Goal: Information Seeking & Learning: Understand process/instructions

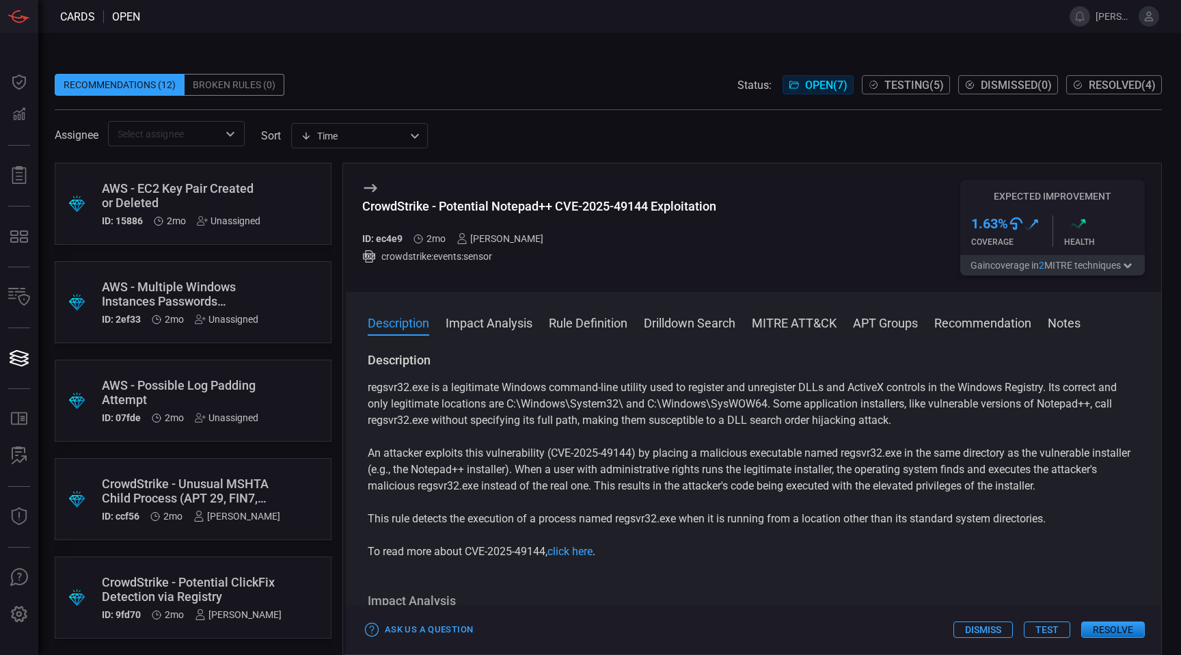
click at [240, 305] on div "AWS - Multiple Windows Instances Passwords Retrieved by the Same User" at bounding box center [180, 294] width 157 height 29
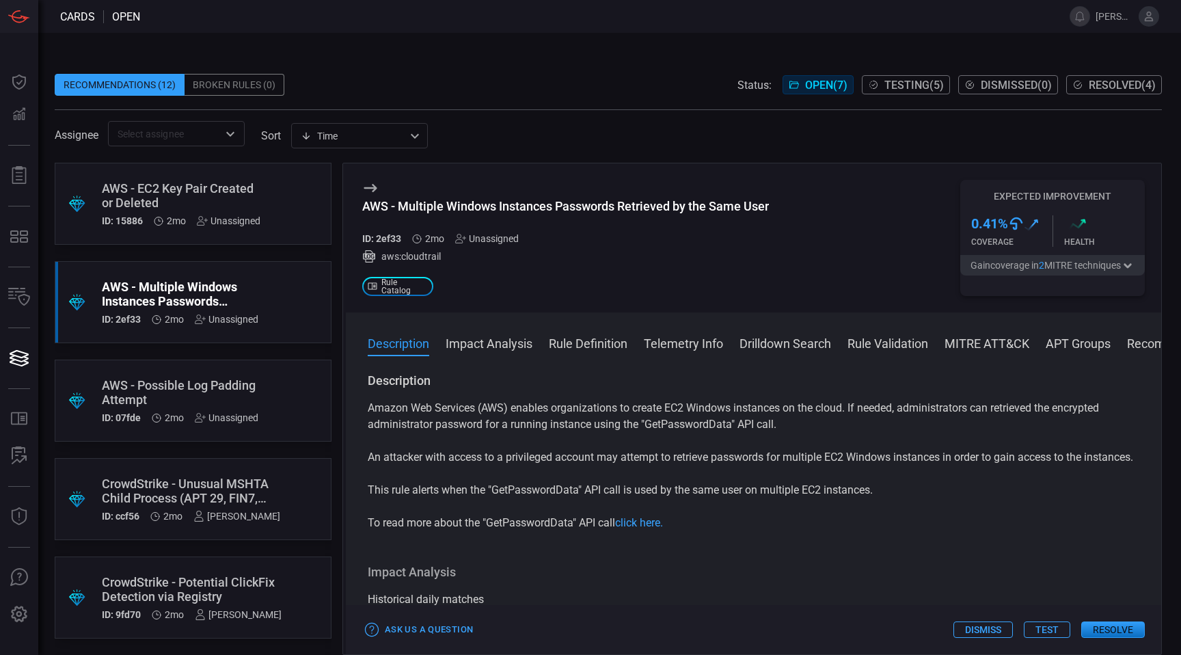
click at [231, 395] on div "AWS - Possible Log Padding Attempt" at bounding box center [180, 392] width 157 height 29
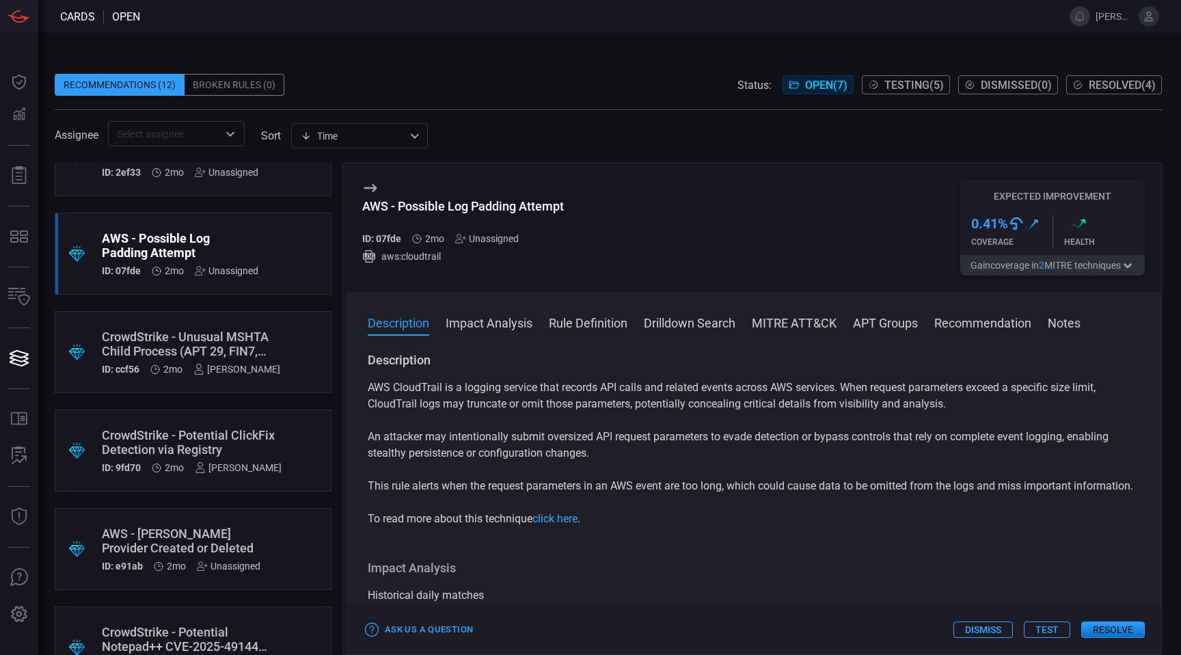
scroll to position [197, 0]
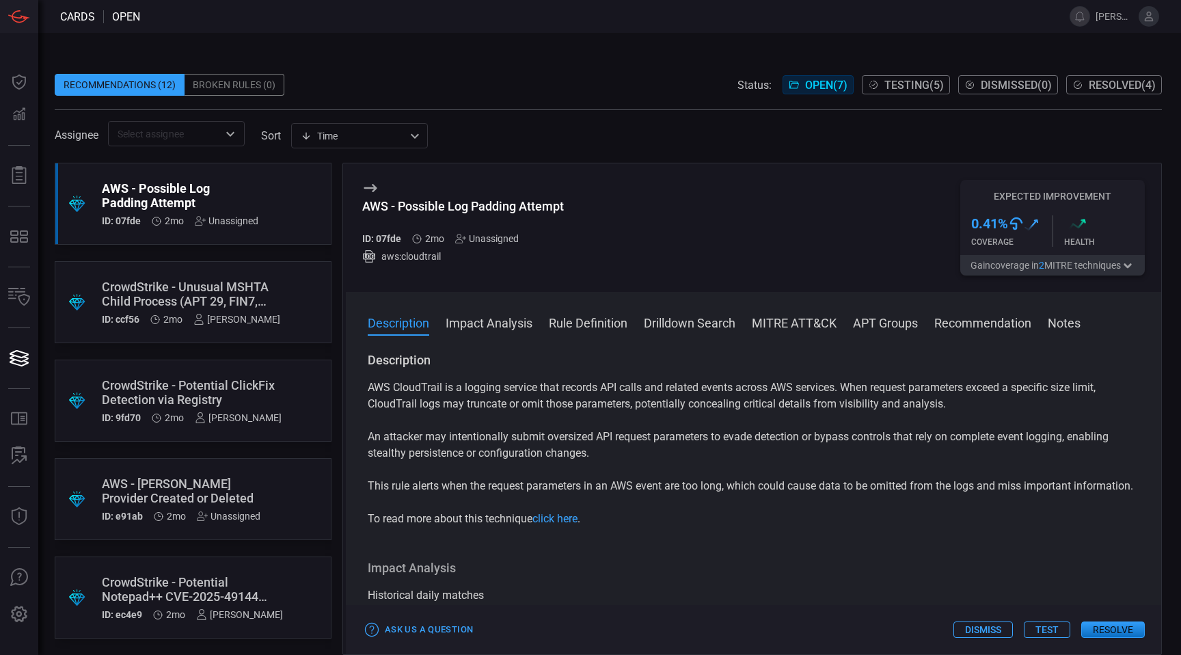
click at [210, 475] on div ".suggested_cards_icon{fill:url(#suggested_cards_icon);} AWS - [PERSON_NAME] Pro…" at bounding box center [193, 499] width 277 height 82
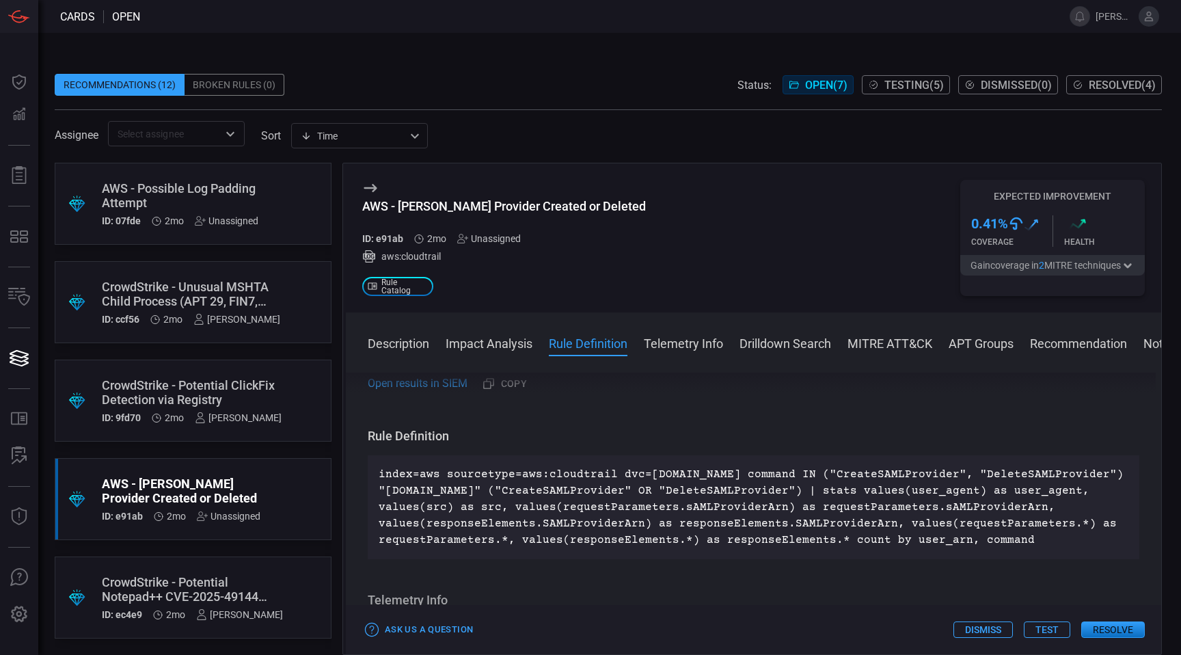
scroll to position [745, 0]
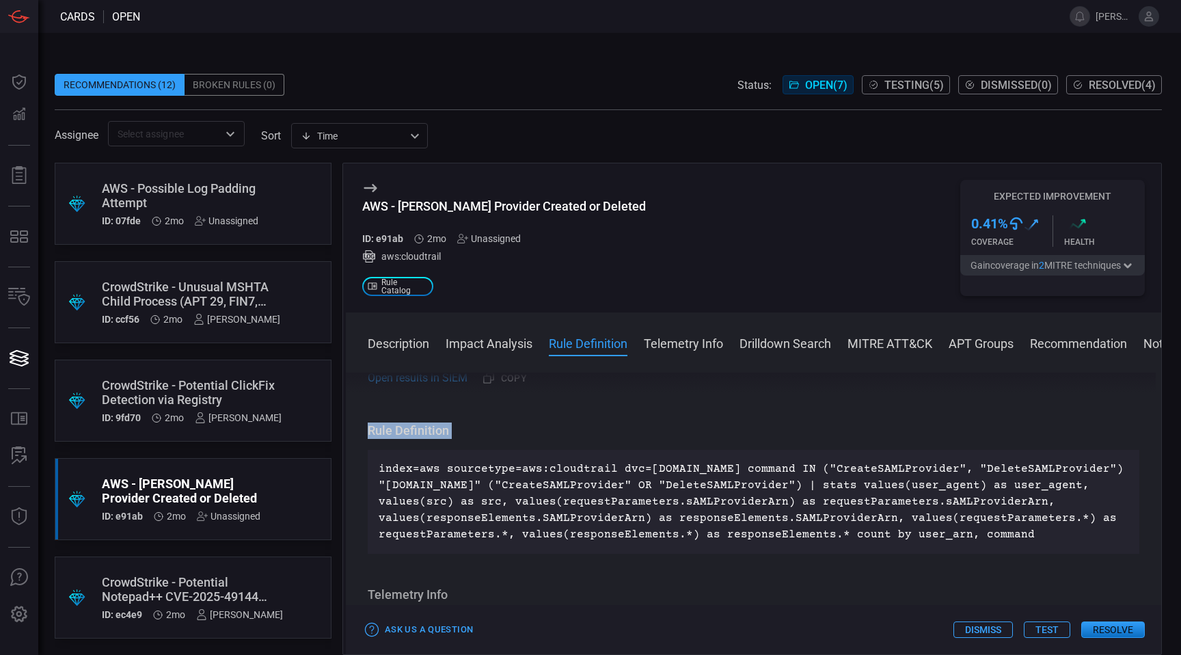
drag, startPoint x: 371, startPoint y: 446, endPoint x: 478, endPoint y: 456, distance: 107.8
click at [479, 456] on div "Rule Definition index=aws sourcetype=aws:cloudtrail dvc=[DOMAIN_NAME] command I…" at bounding box center [754, 488] width 772 height 131
click at [468, 439] on h3 "Rule Definition" at bounding box center [754, 431] width 772 height 16
drag, startPoint x: 439, startPoint y: 451, endPoint x: 371, endPoint y: 450, distance: 67.7
click at [371, 439] on h3 "Rule Definition" at bounding box center [754, 431] width 772 height 16
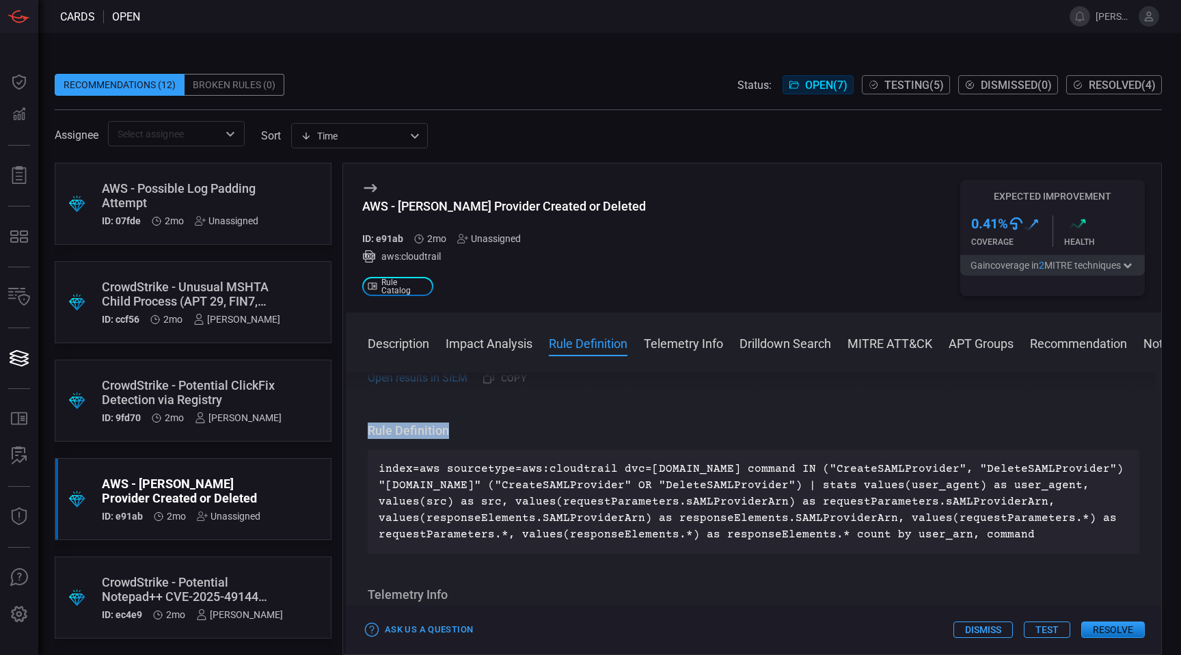
click at [371, 439] on h3 "Rule Definition" at bounding box center [754, 431] width 772 height 16
drag, startPoint x: 371, startPoint y: 450, endPoint x: 415, endPoint y: 457, distance: 44.4
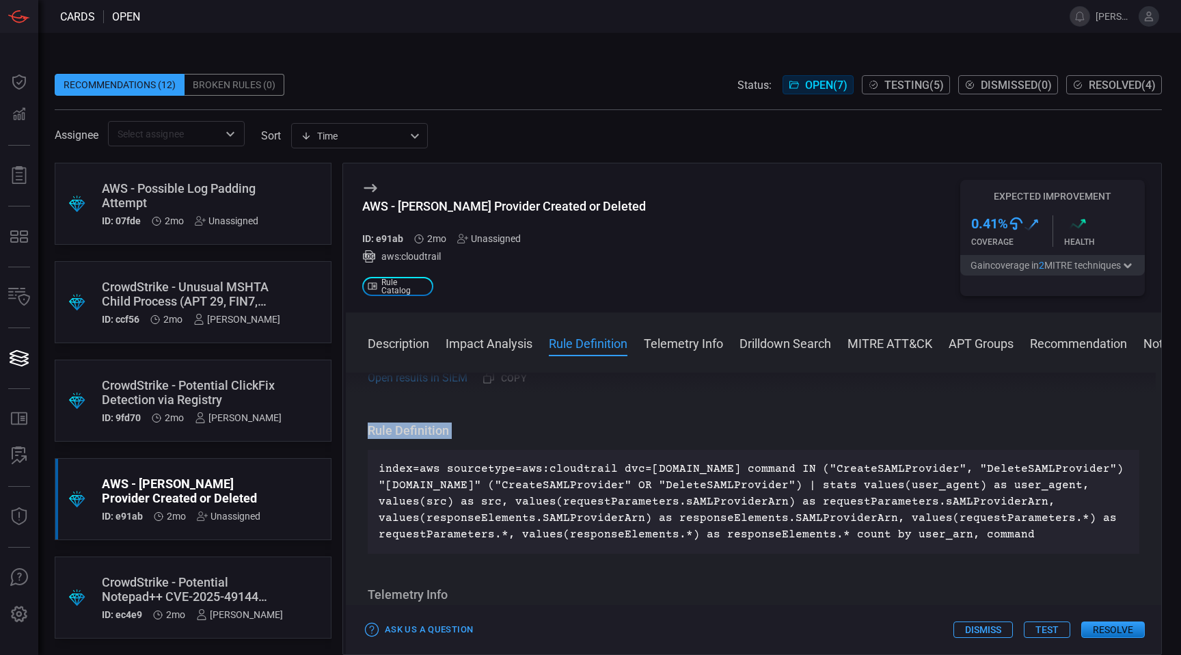
click at [415, 457] on div "Rule Definition index=aws sourcetype=aws:cloudtrail dvc=[DOMAIN_NAME] command I…" at bounding box center [754, 488] width 772 height 131
click at [250, 201] on div "AWS - Possible Log Padding Attempt" at bounding box center [180, 195] width 157 height 29
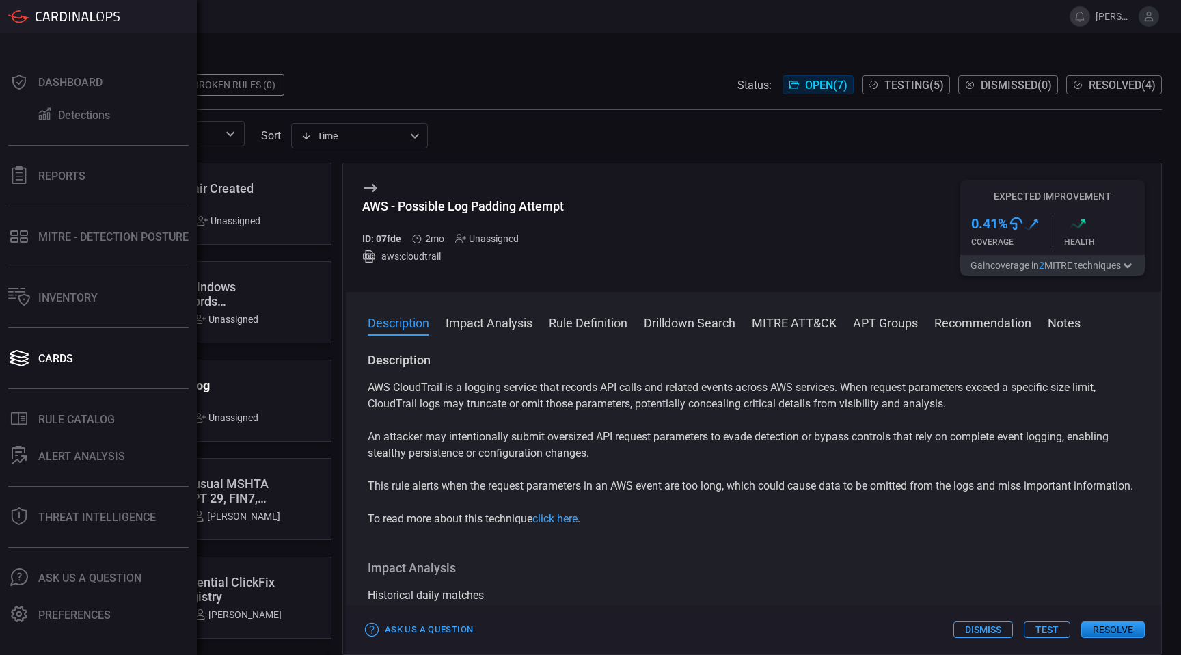
click at [85, 254] on div "Dashboard Detections Reports MITRE - Detection Posture Inventory Cards .st0_rul…" at bounding box center [98, 344] width 197 height 622
click at [86, 239] on div "MITRE - Detection Posture" at bounding box center [113, 236] width 150 height 13
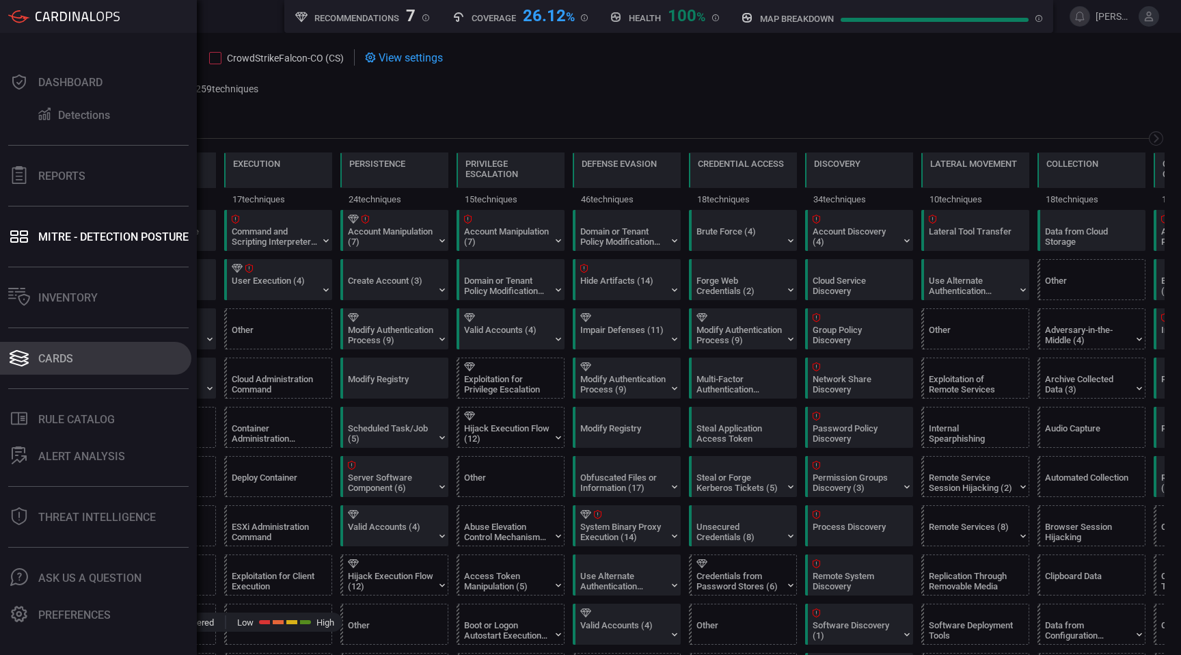
click at [88, 366] on button "Cards" at bounding box center [95, 358] width 191 height 33
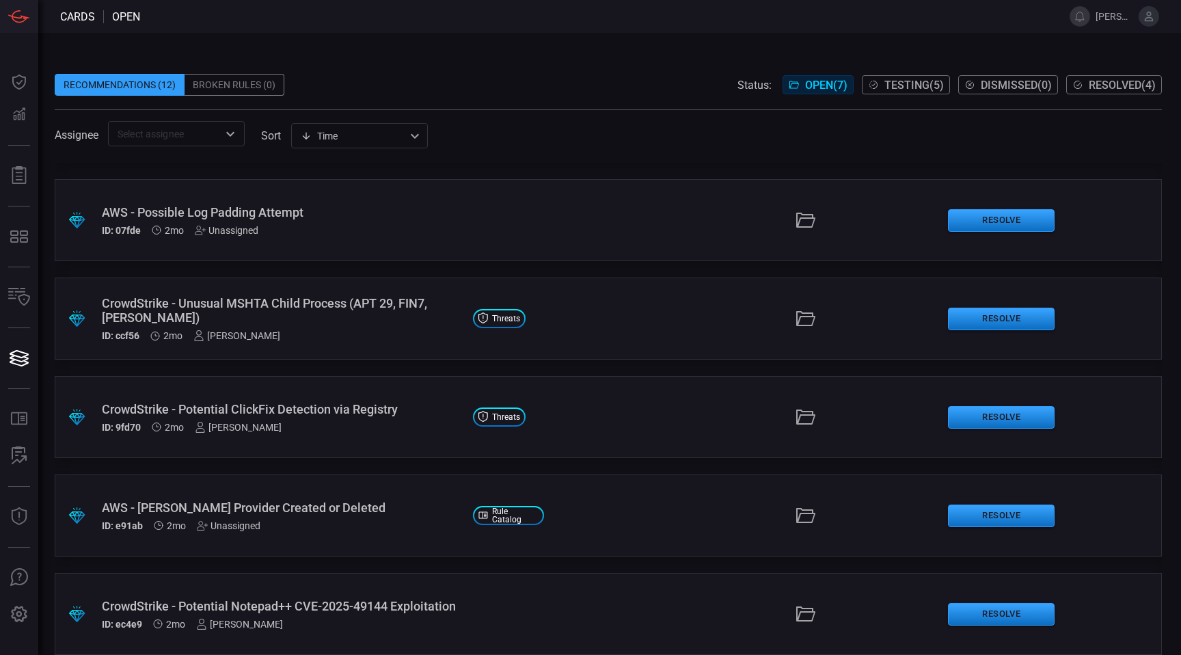
scroll to position [183, 0]
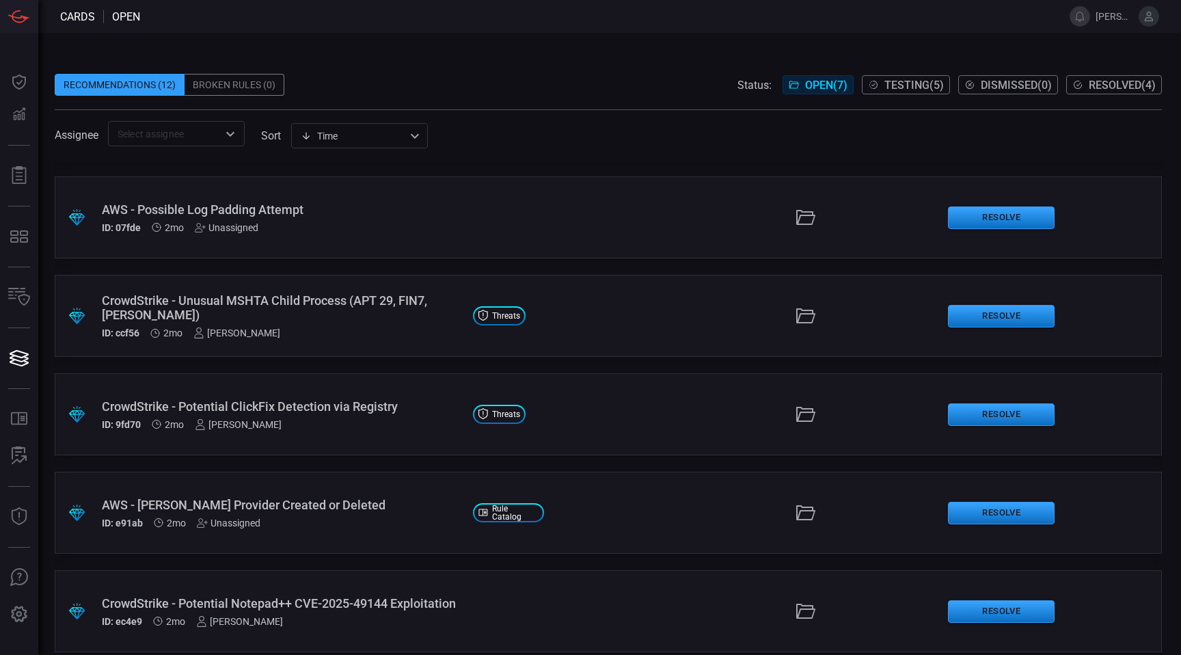
click at [261, 619] on div "CrowdStrike - Potential Notepad++ CVE-2025-49144 Exploitation ID: ec4e9 2mo [PE…" at bounding box center [282, 611] width 360 height 31
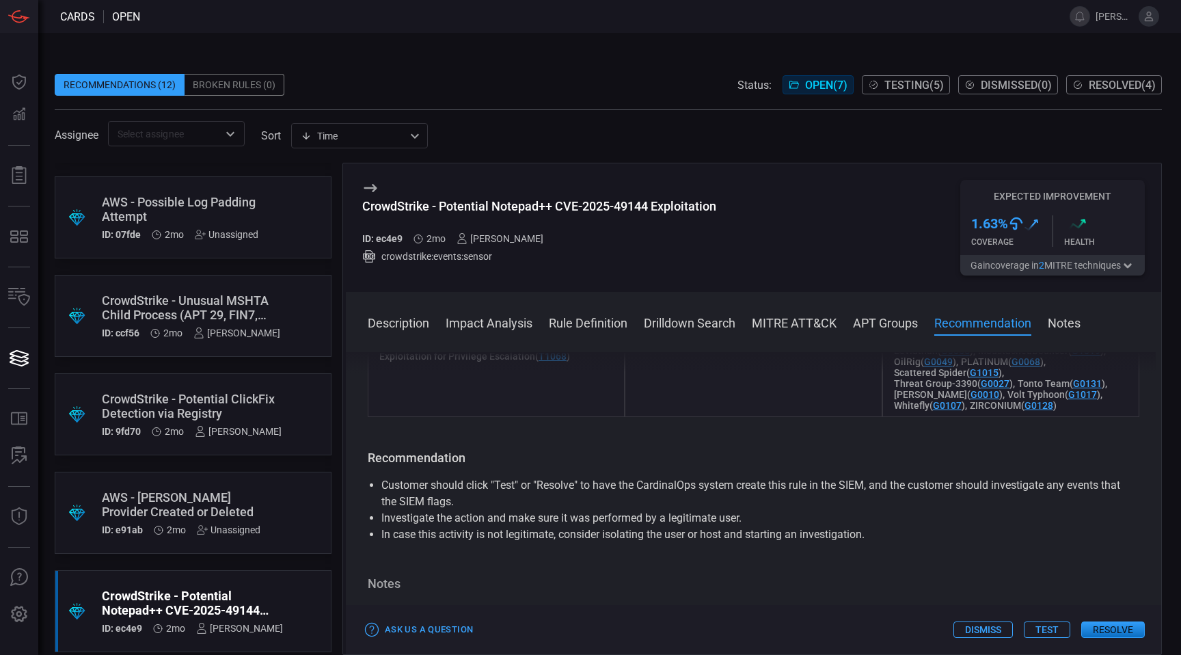
scroll to position [1088, 0]
click at [241, 529] on div "Unassigned" at bounding box center [229, 529] width 64 height 11
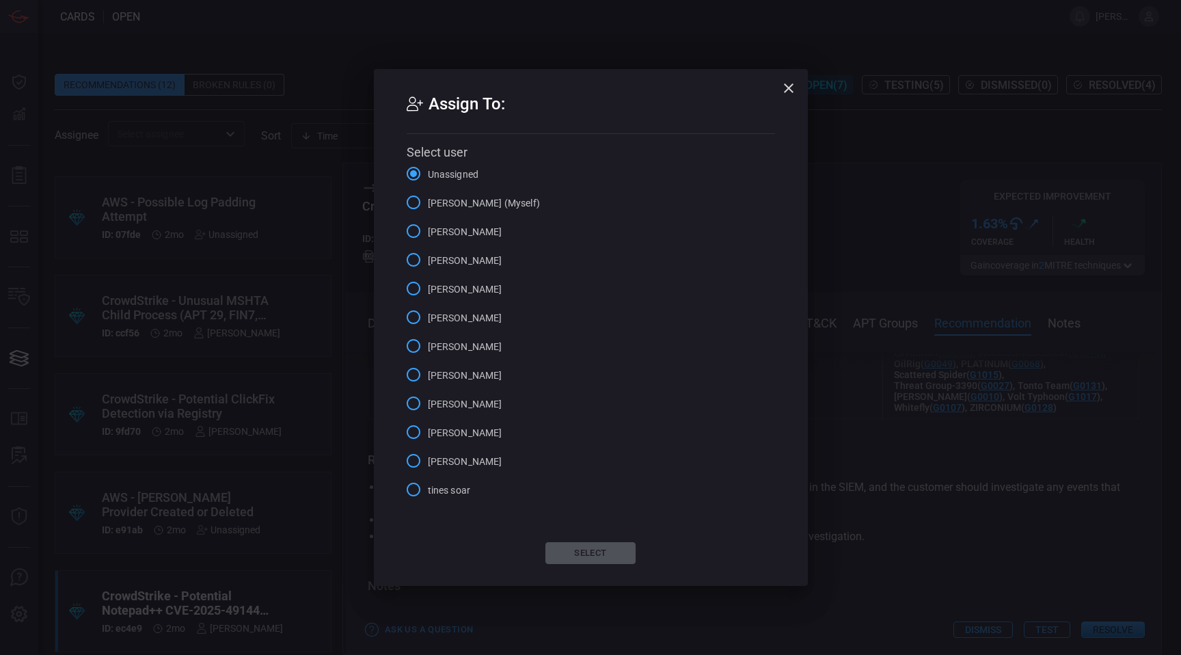
click at [789, 88] on icon "button" at bounding box center [789, 88] width 10 height 10
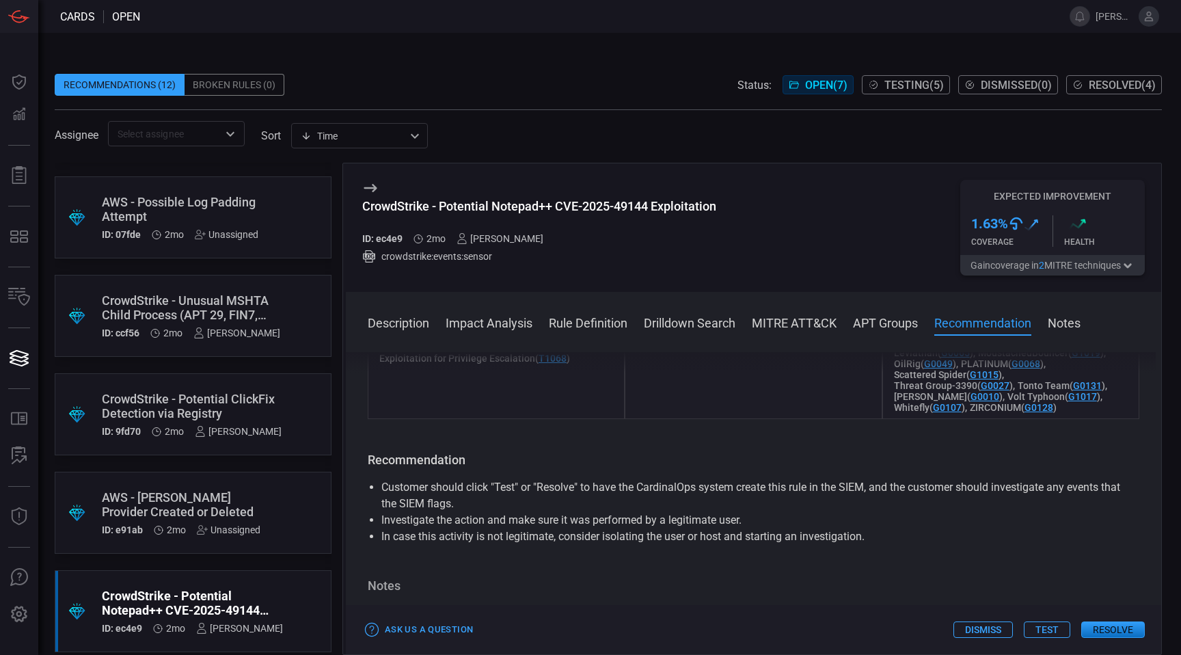
click at [190, 499] on div "AWS - [PERSON_NAME] Provider Created or Deleted" at bounding box center [181, 504] width 159 height 29
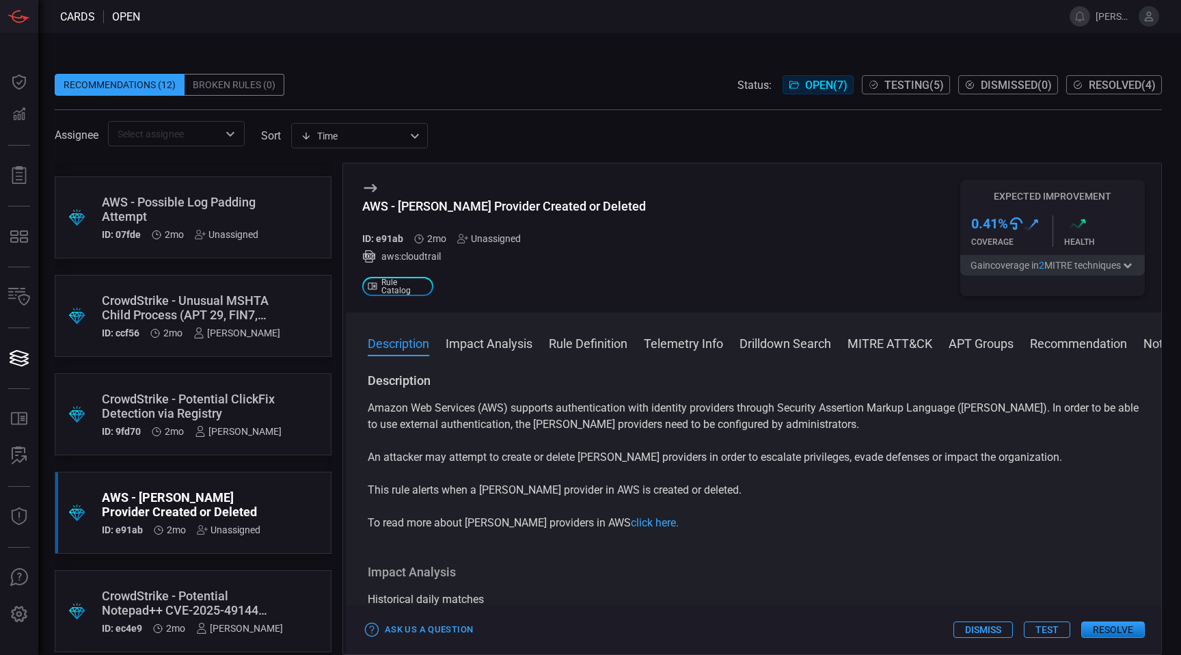
click at [202, 407] on div "CrowdStrike - Potential ClickFix Detection via Registry" at bounding box center [192, 406] width 180 height 29
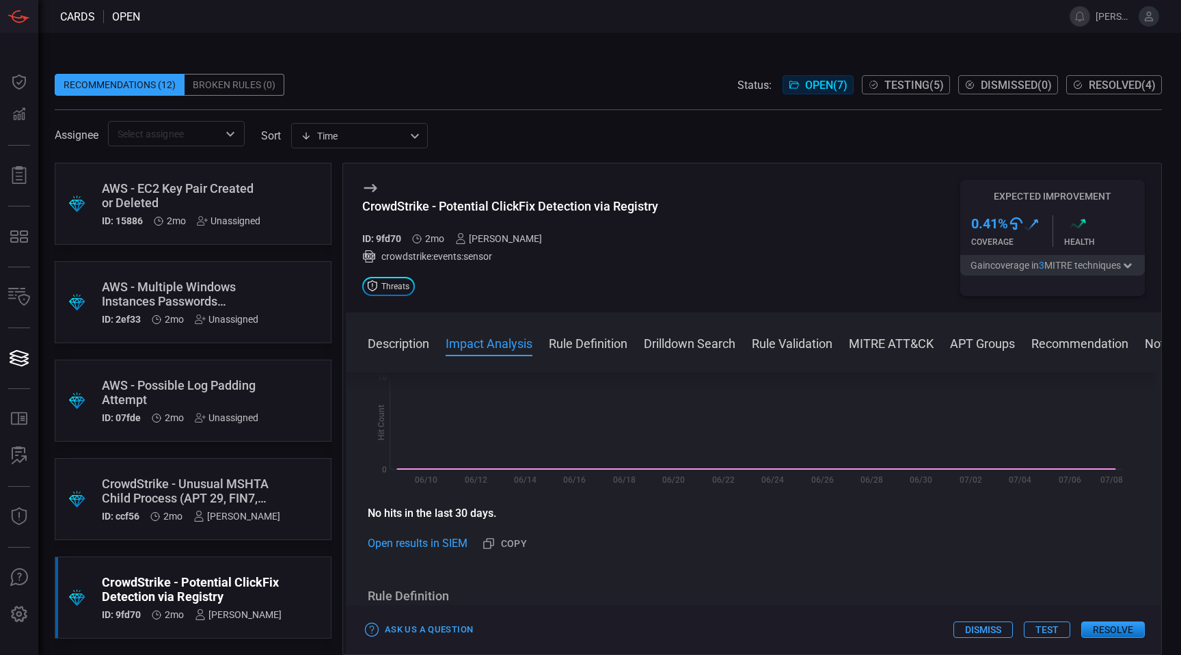
click at [225, 388] on div "AWS - Possible Log Padding Attempt" at bounding box center [180, 392] width 157 height 29
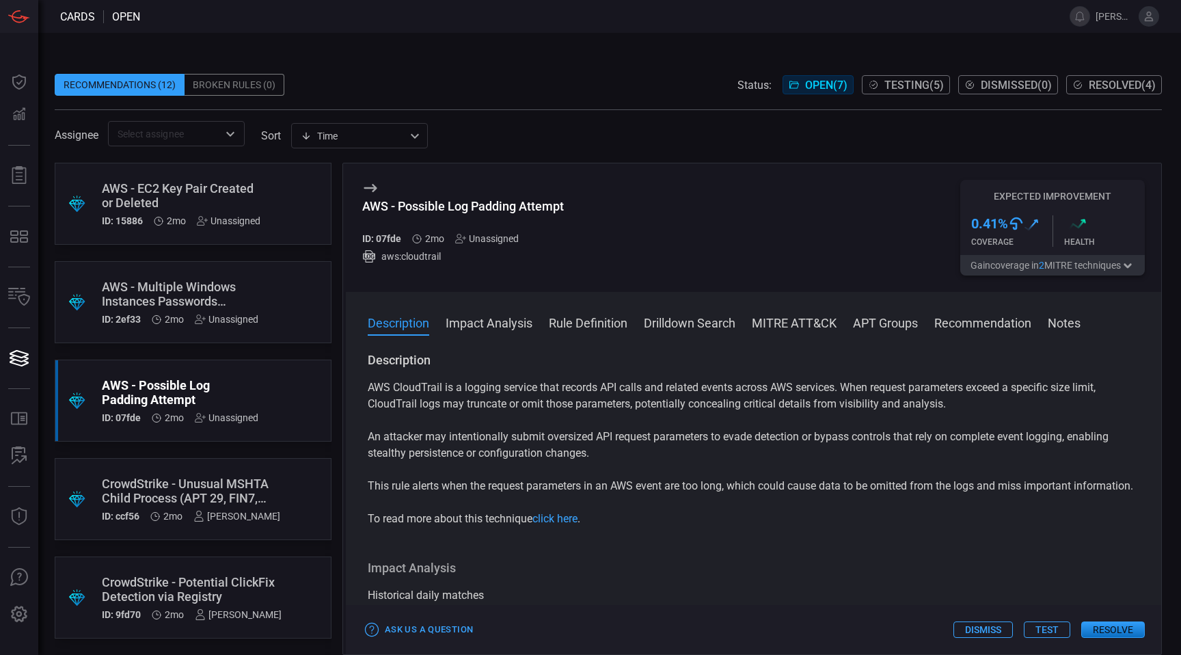
click at [198, 281] on div "AWS - Multiple Windows Instances Passwords Retrieved by the Same User" at bounding box center [180, 294] width 157 height 29
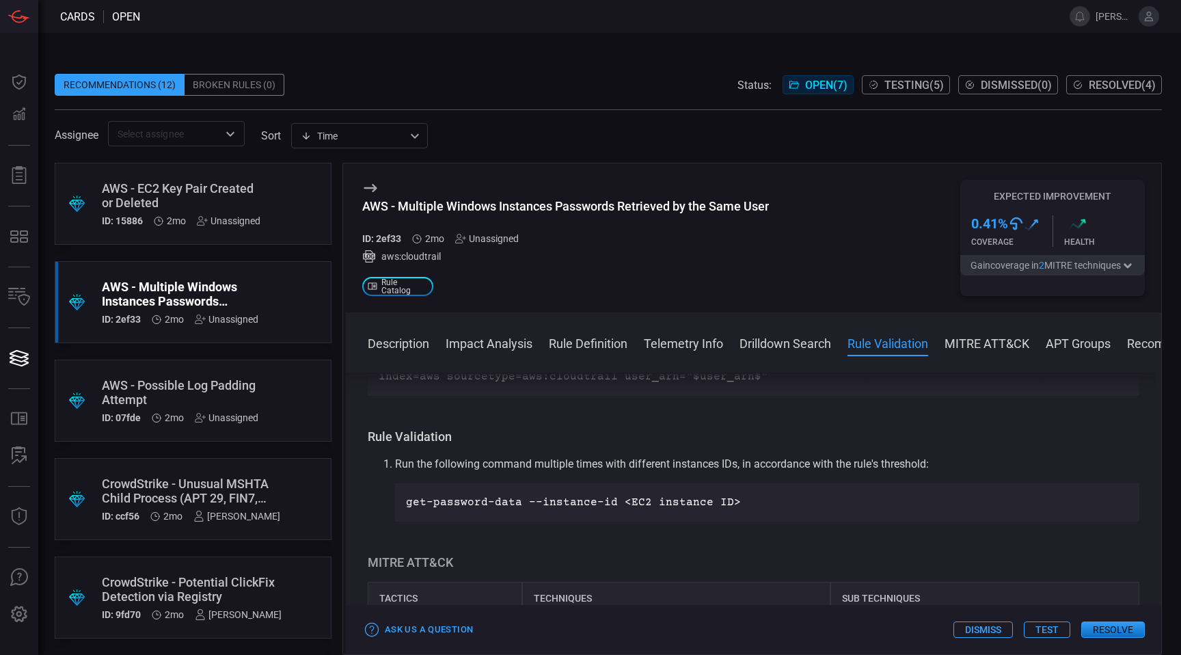
scroll to position [1089, 0]
click at [552, 508] on p "get-password-data --instance-id <EC2 instance ID>" at bounding box center [767, 500] width 723 height 16
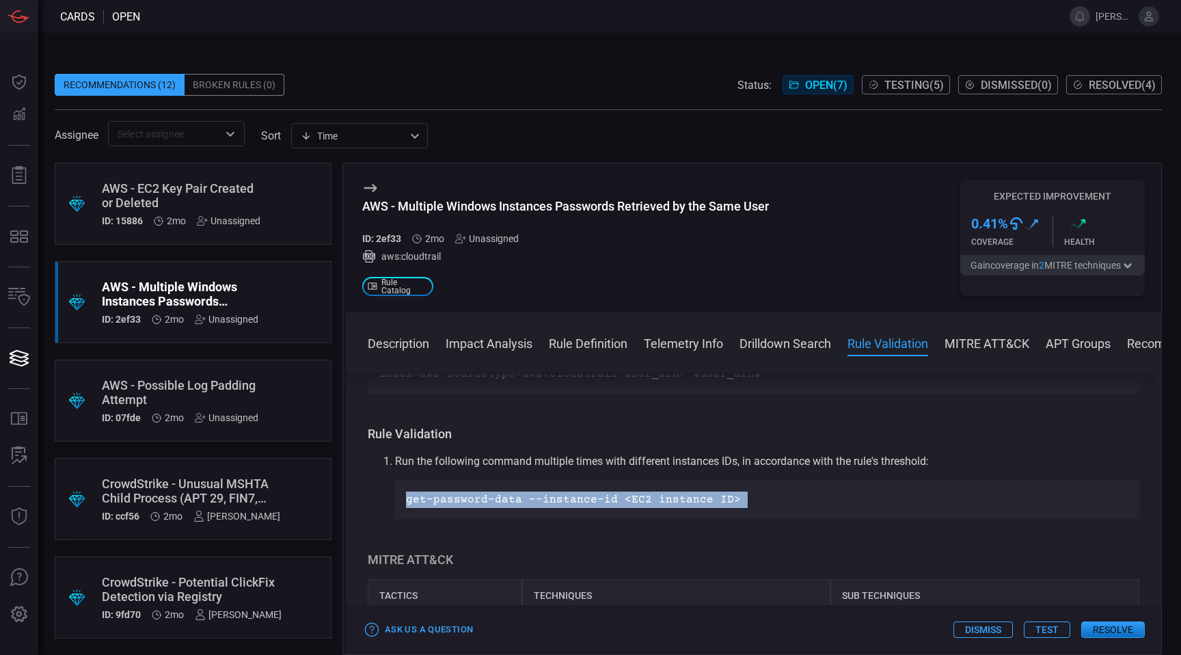
click at [552, 508] on p "get-password-data --instance-id <EC2 instance ID>" at bounding box center [767, 500] width 723 height 16
drag, startPoint x: 552, startPoint y: 509, endPoint x: 659, endPoint y: 494, distance: 108.5
click at [659, 494] on li "Run the following command multiple times with different instances IDs, in accor…" at bounding box center [767, 486] width 745 height 66
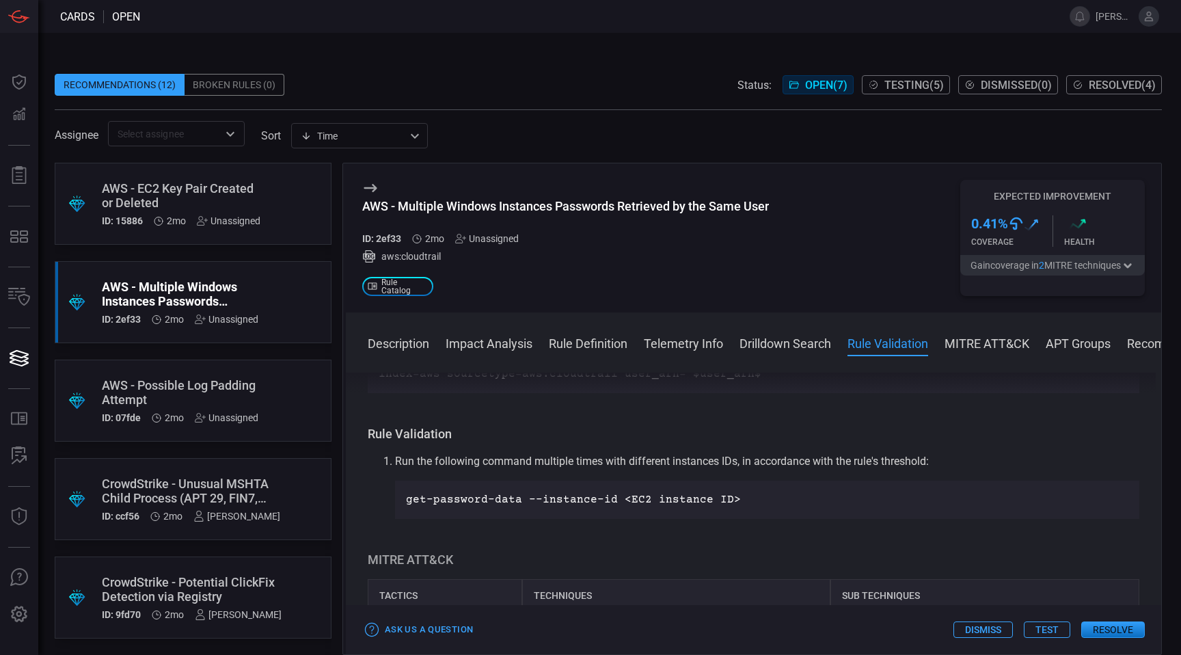
drag, startPoint x: 659, startPoint y: 494, endPoint x: 656, endPoint y: 502, distance: 8.6
click at [656, 502] on li "Run the following command multiple times with different instances IDs, in accor…" at bounding box center [767, 486] width 745 height 66
click at [219, 200] on div "AWS - EC2 Key Pair Created or Deleted" at bounding box center [181, 195] width 159 height 29
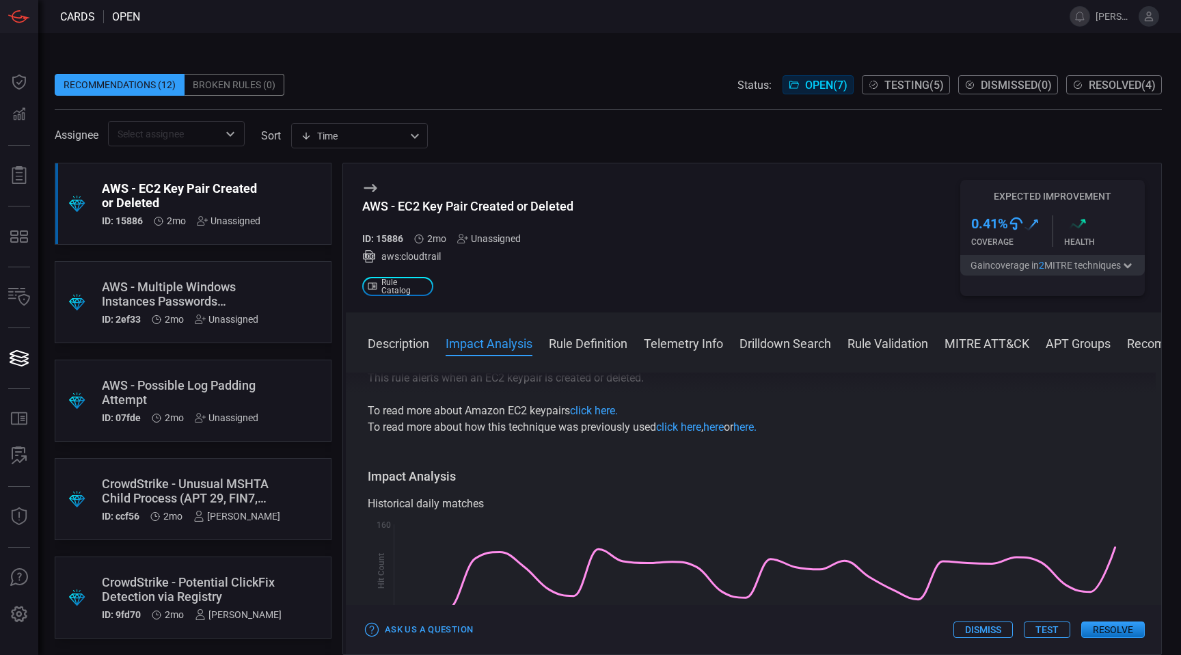
scroll to position [110, 0]
